Goal: Information Seeking & Learning: Learn about a topic

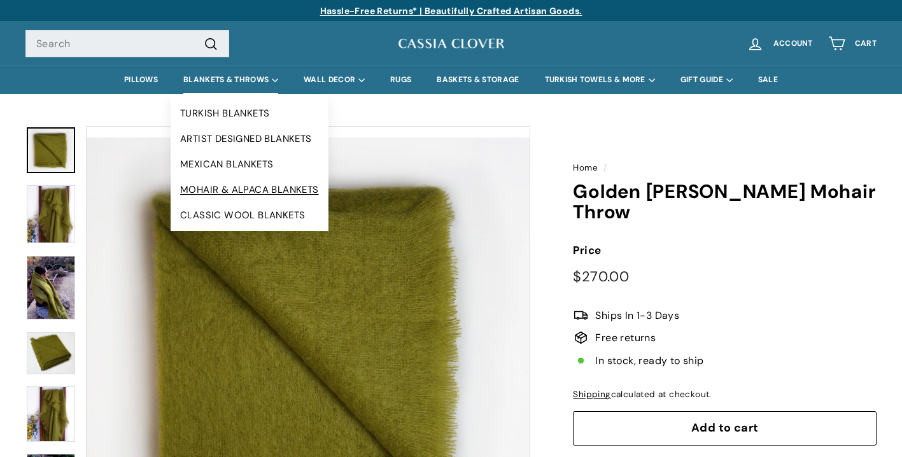
click at [286, 189] on link "MOHAIR & ALPACA BLANKETS" at bounding box center [250, 189] width 158 height 25
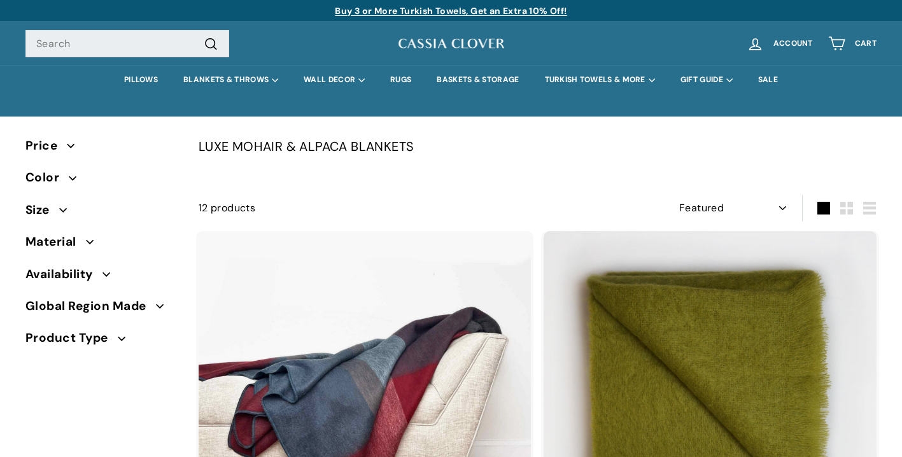
select select "manual"
click at [82, 174] on span "Color" at bounding box center [101, 177] width 153 height 19
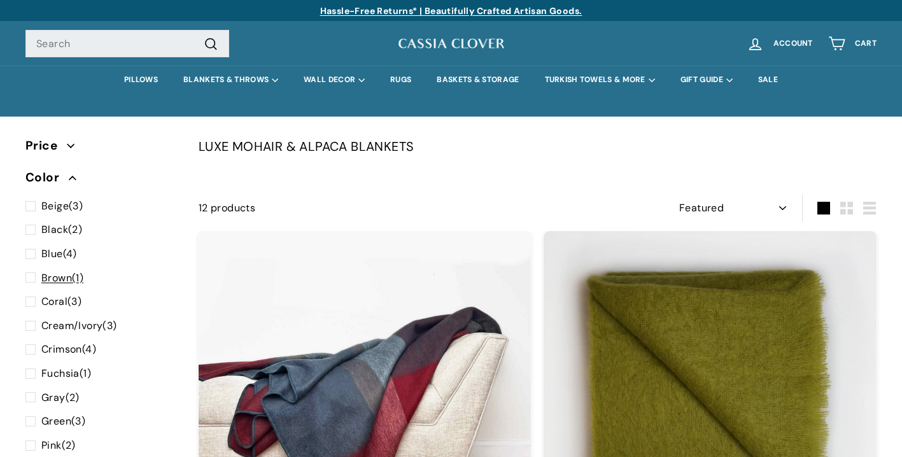
click at [32, 273] on span at bounding box center [33, 278] width 16 height 17
click at [32, 270] on input "Brown (1)" at bounding box center [29, 270] width 8 height 0
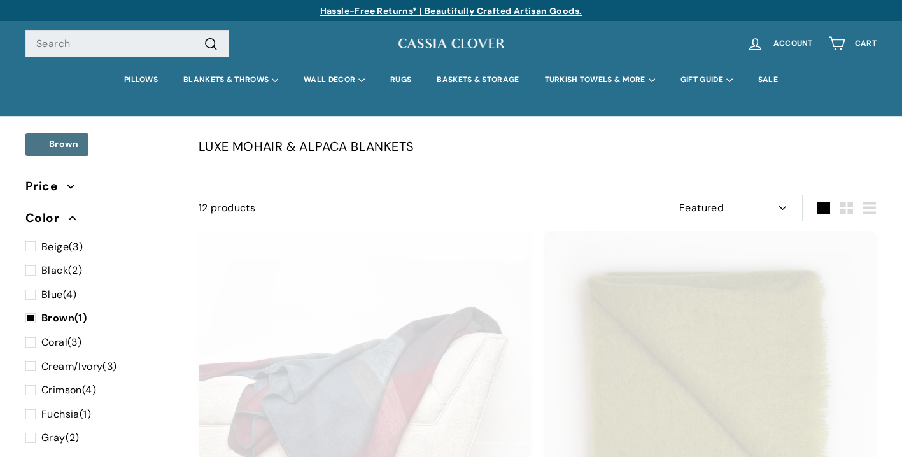
scroll to position [83, 0]
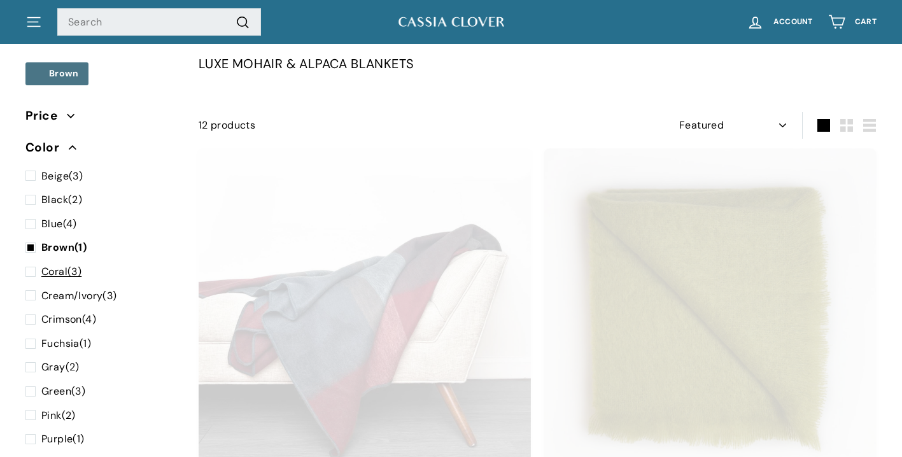
select select "manual"
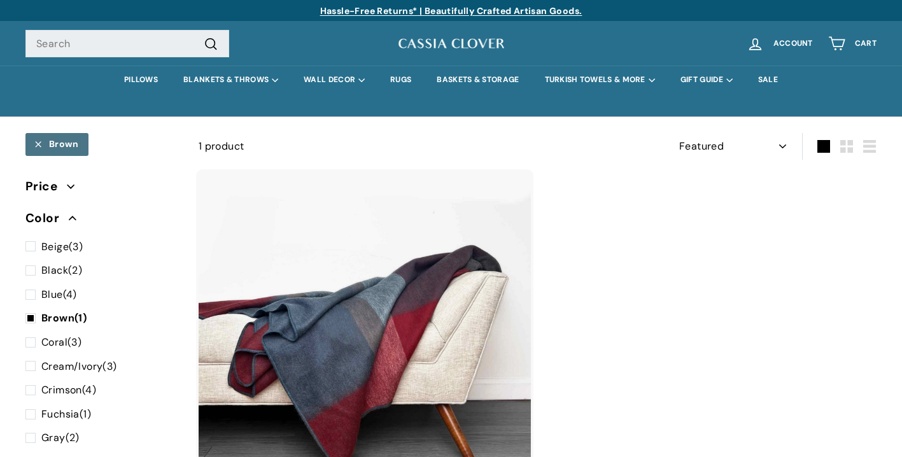
scroll to position [83, 0]
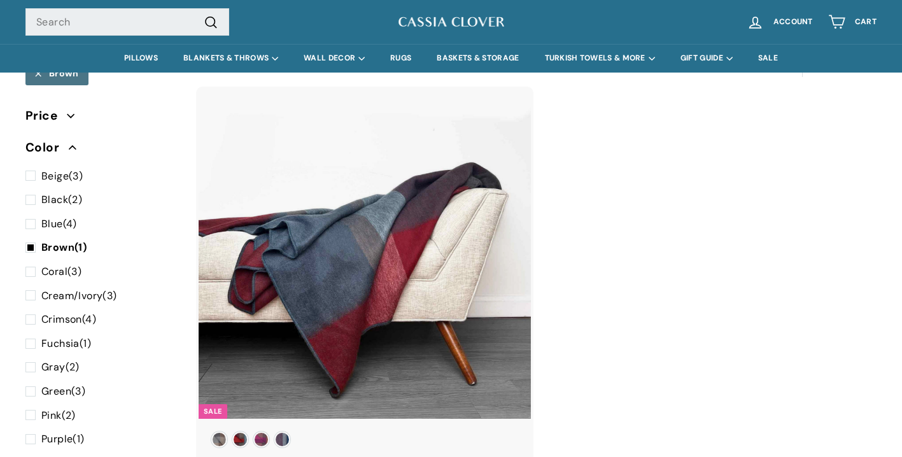
select select "manual"
